Goal: Task Accomplishment & Management: Use online tool/utility

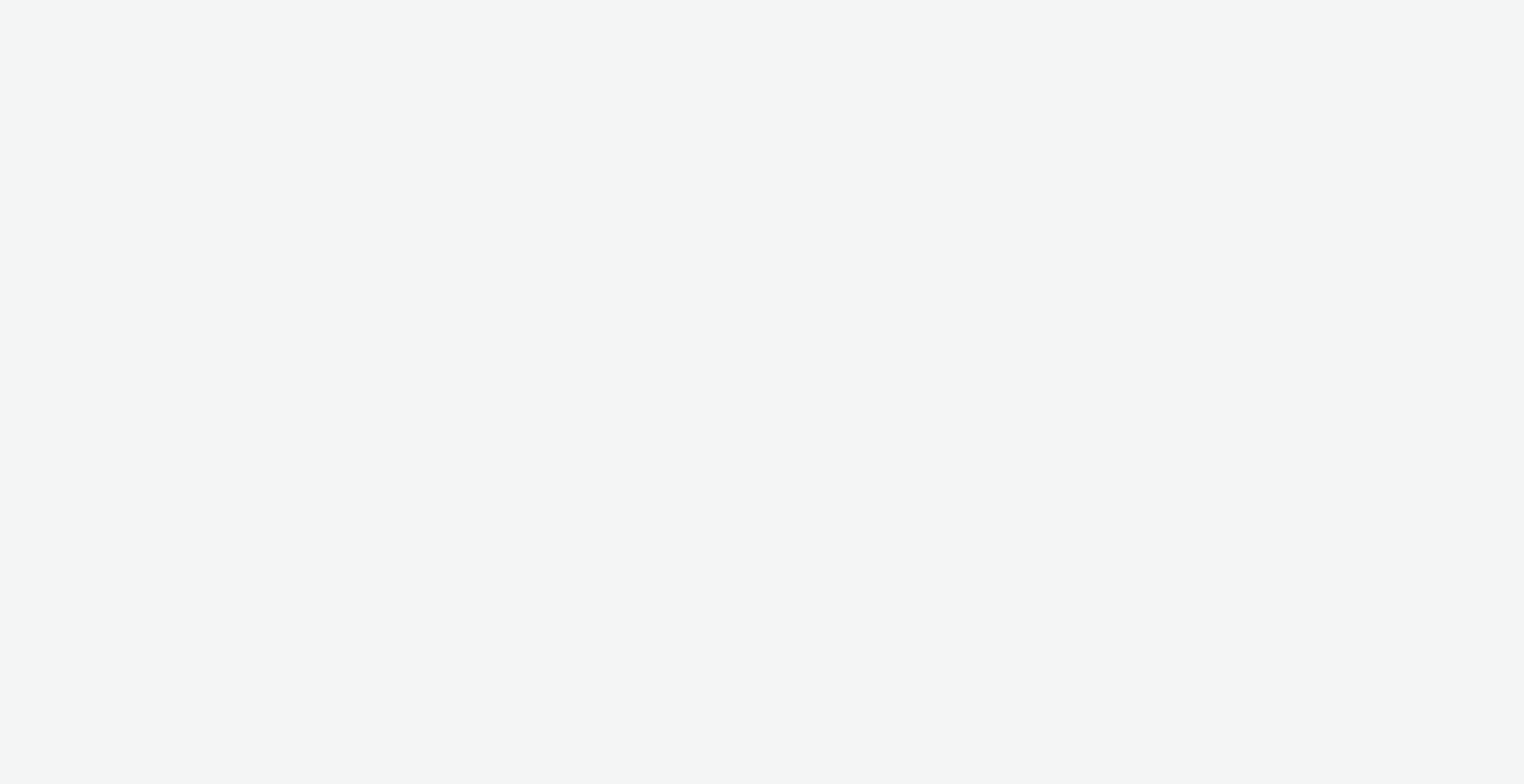
select select "4310a766-52ed-4545-8a97-8c61237a7f46"
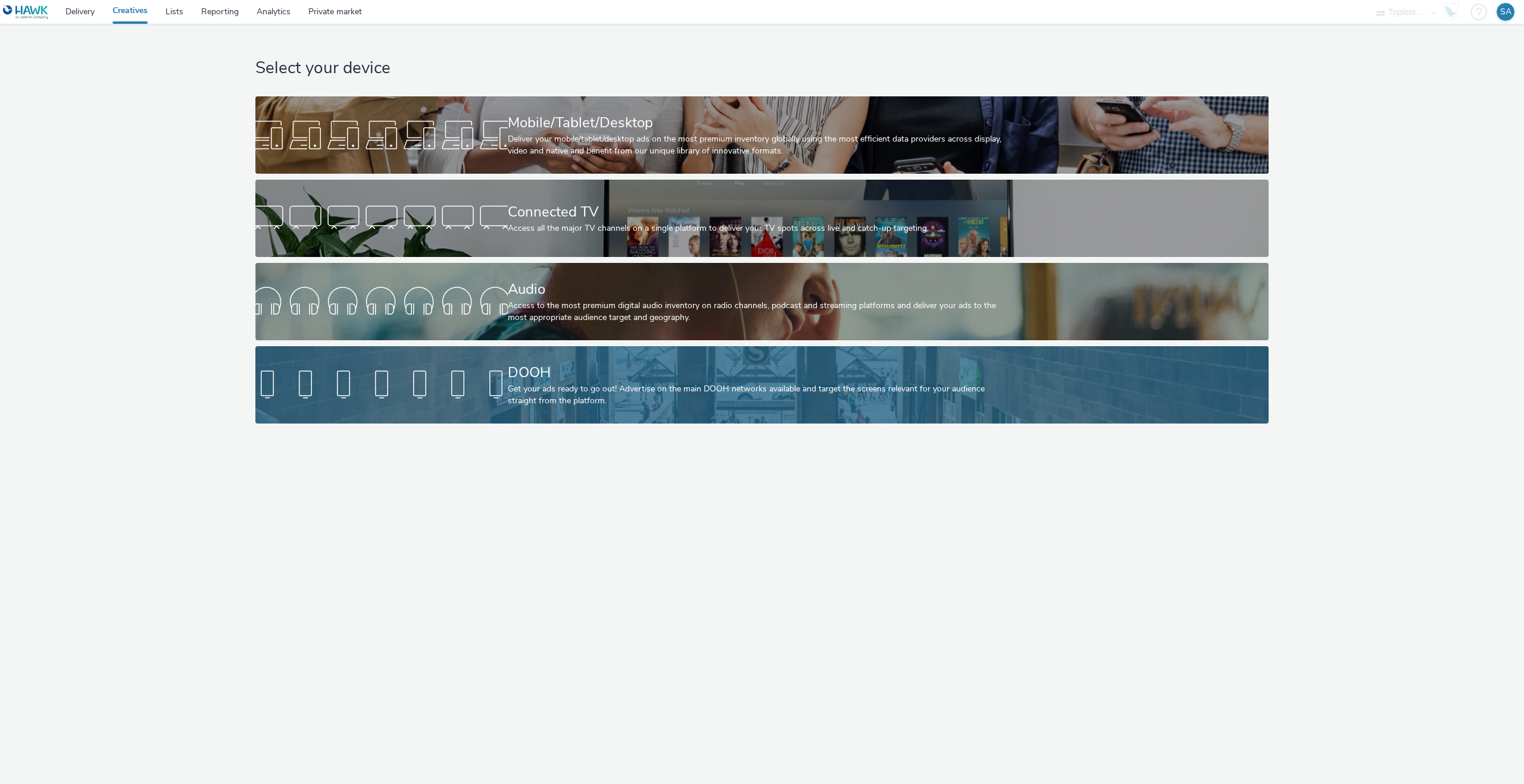
click at [544, 403] on div "Get your ads ready to go out! Advertise on the main DOOH networks available and…" at bounding box center [760, 396] width 504 height 24
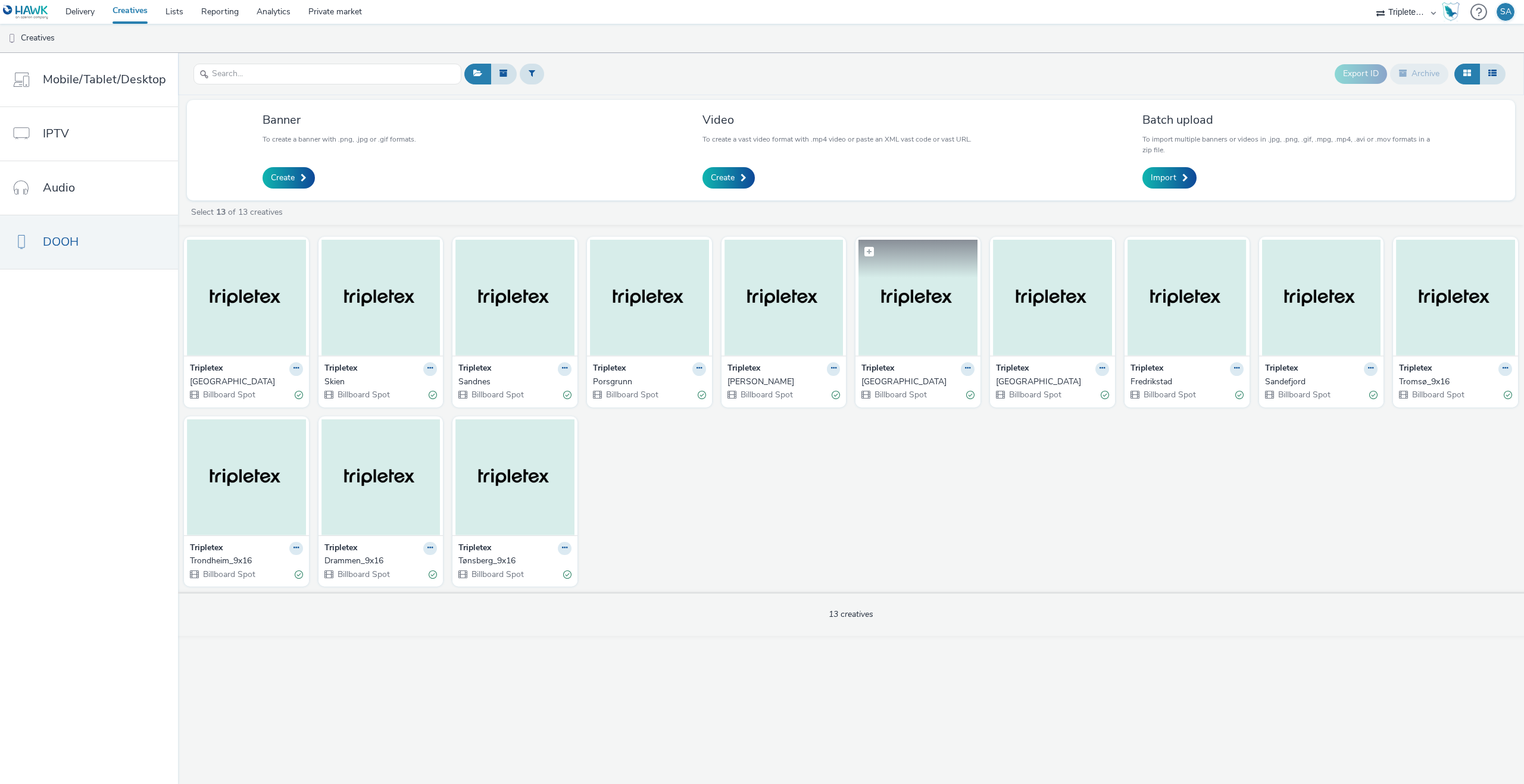
click at [874, 328] on img at bounding box center [918, 298] width 119 height 116
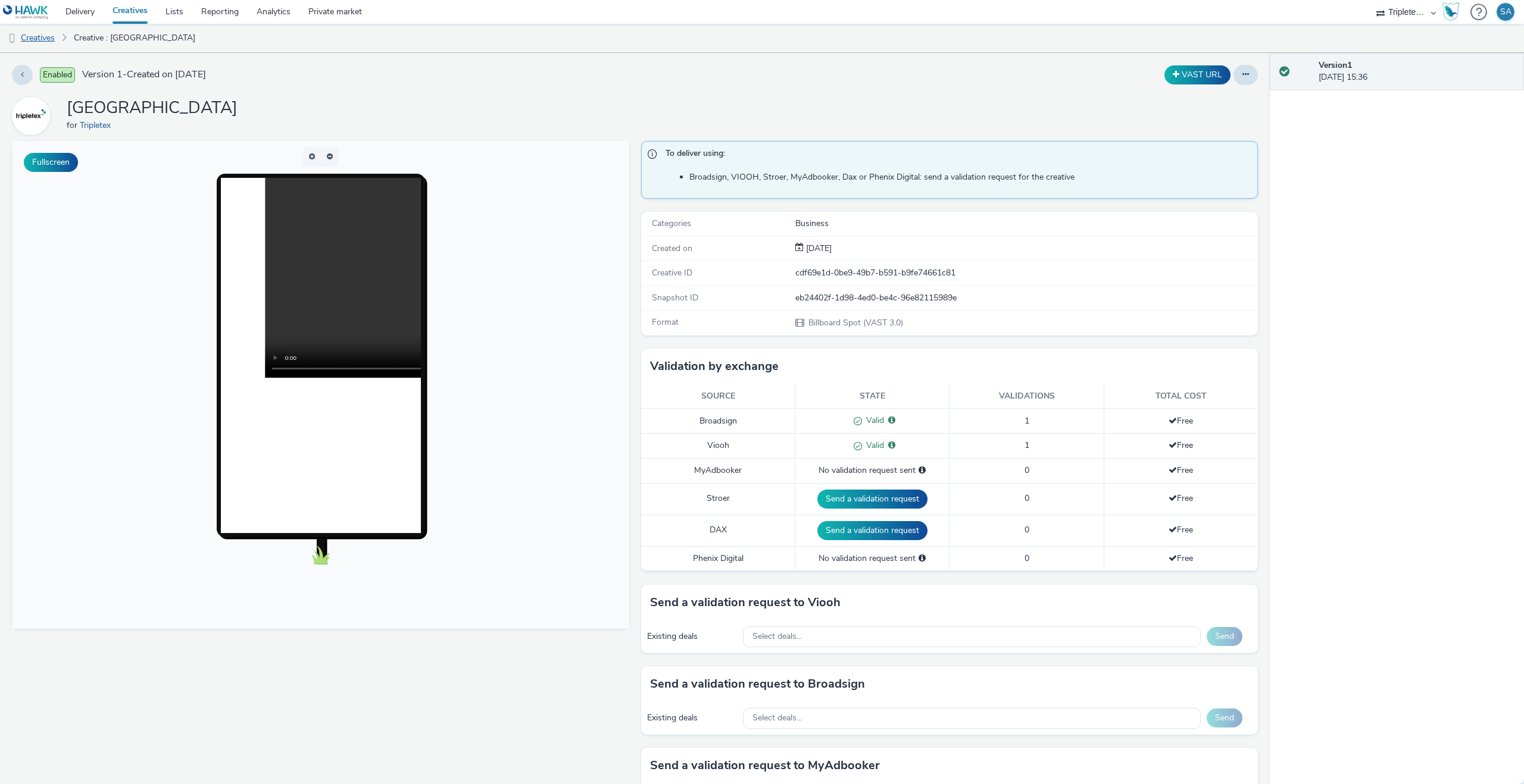
click at [44, 35] on link "Creatives" at bounding box center [30, 38] width 61 height 28
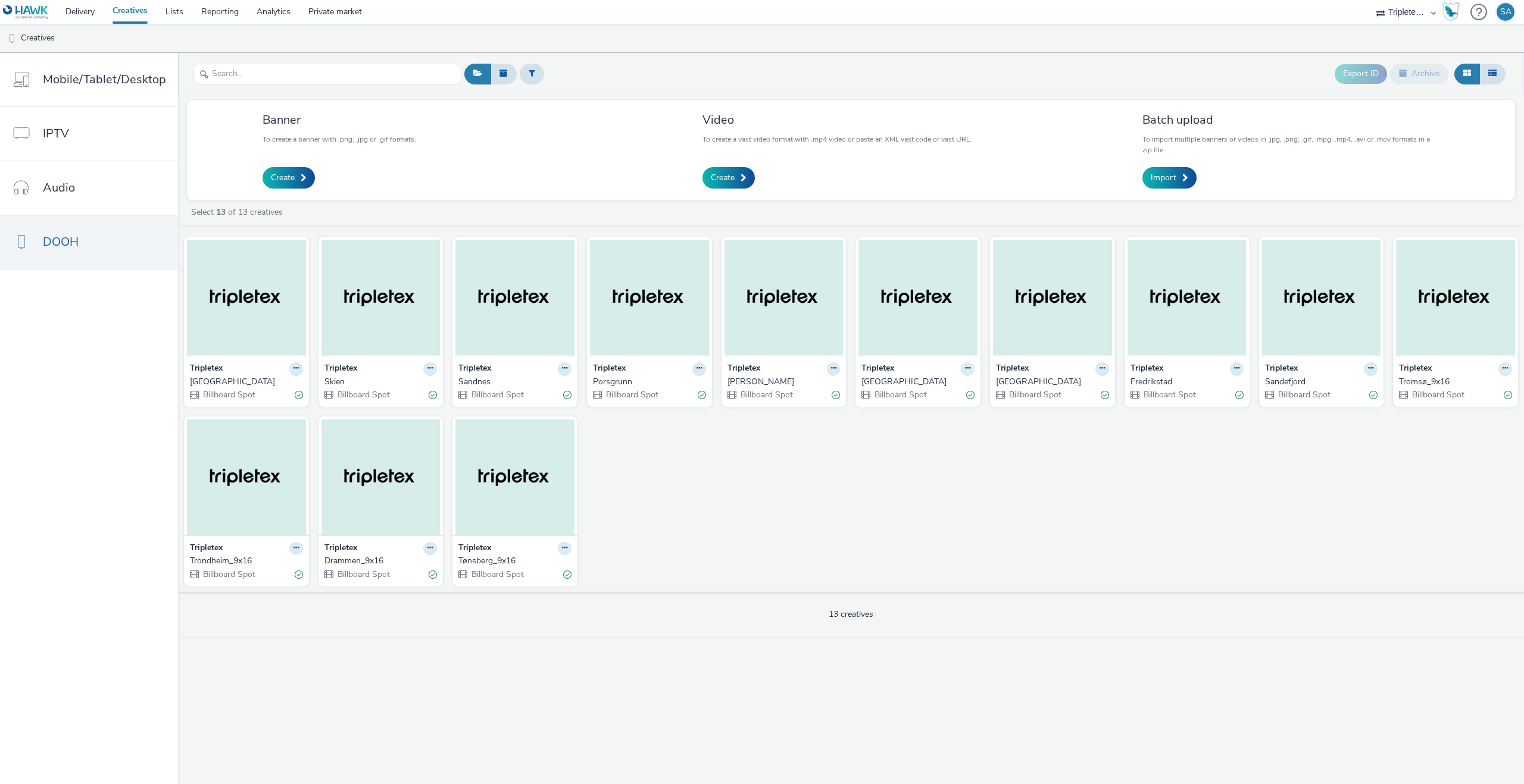
click at [965, 365] on icon at bounding box center [968, 368] width 6 height 7
click at [941, 393] on link "Edit" at bounding box center [929, 390] width 89 height 24
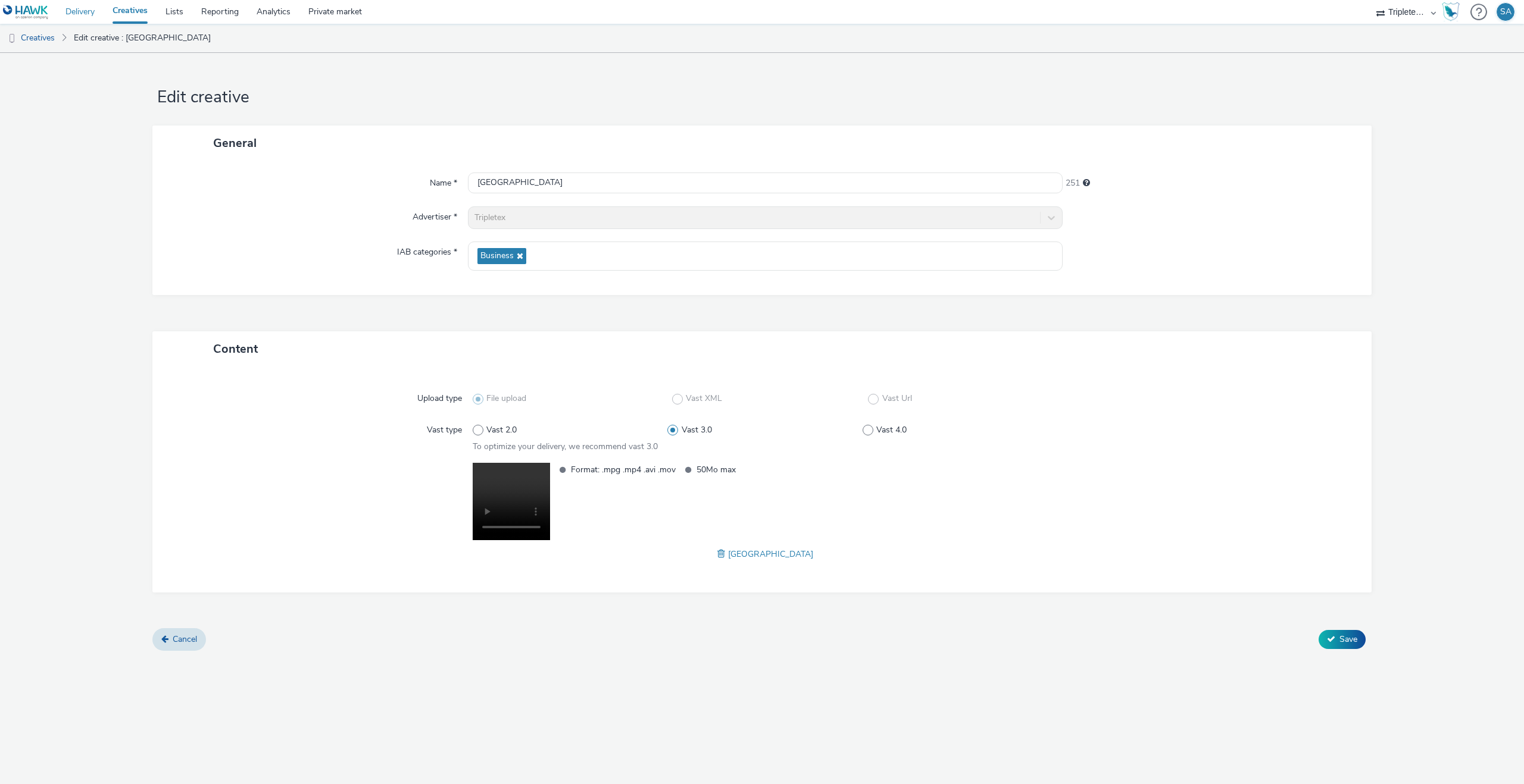
click at [94, 20] on link "Delivery" at bounding box center [80, 12] width 47 height 24
